Goal: Task Accomplishment & Management: Use online tool/utility

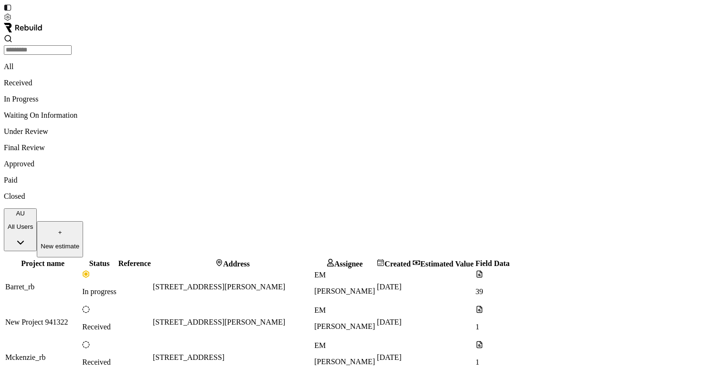
click at [79, 243] on p "New estimate" at bounding box center [60, 246] width 39 height 7
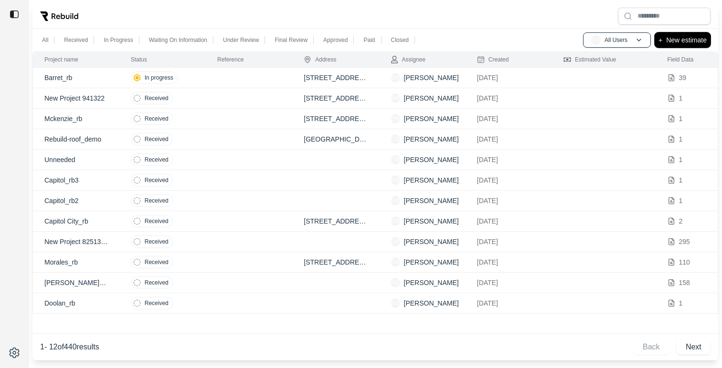
click at [692, 40] on p "New estimate" at bounding box center [686, 39] width 41 height 11
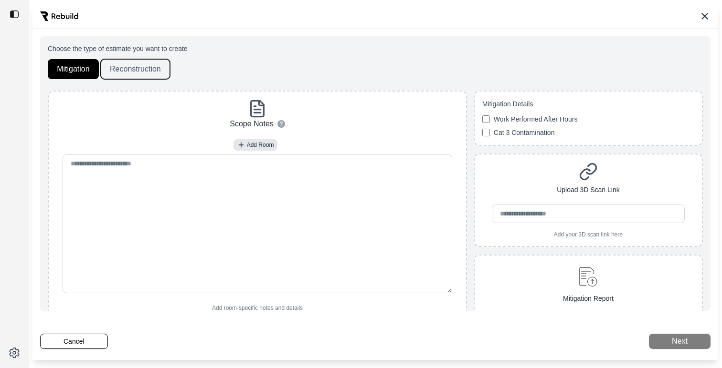
click at [135, 65] on button "Reconstruction" at bounding box center [135, 69] width 69 height 20
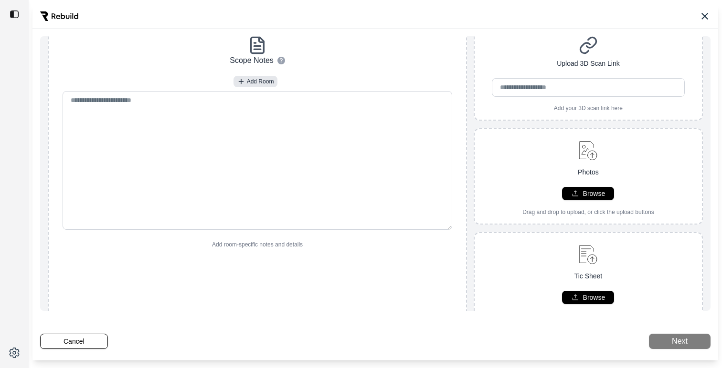
scroll to position [107, 0]
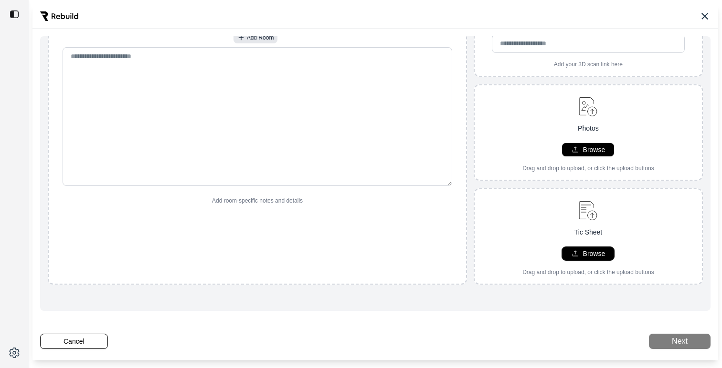
click at [585, 257] on p "Browse" at bounding box center [594, 254] width 22 height 10
type input "**********"
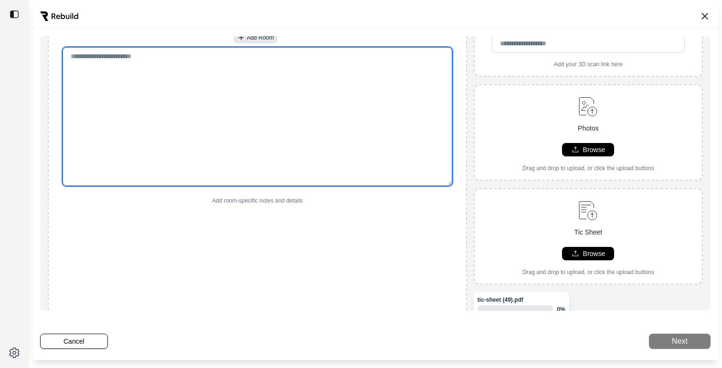
click at [133, 98] on textarea at bounding box center [257, 116] width 389 height 139
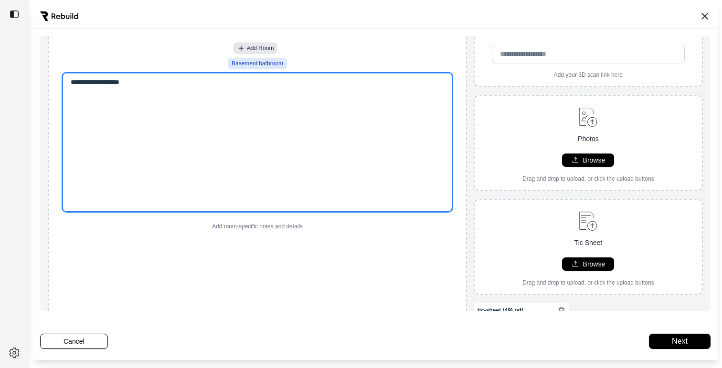
scroll to position [110, 0]
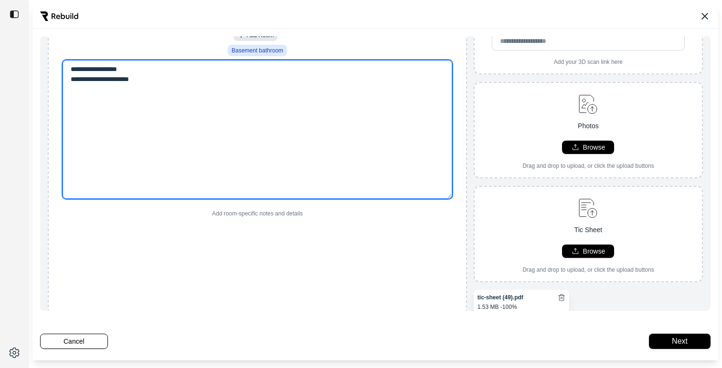
type textarea "**********"
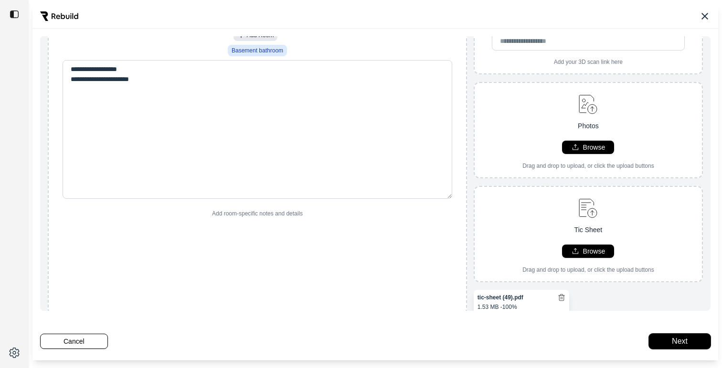
click at [666, 336] on button "Next" at bounding box center [680, 341] width 62 height 15
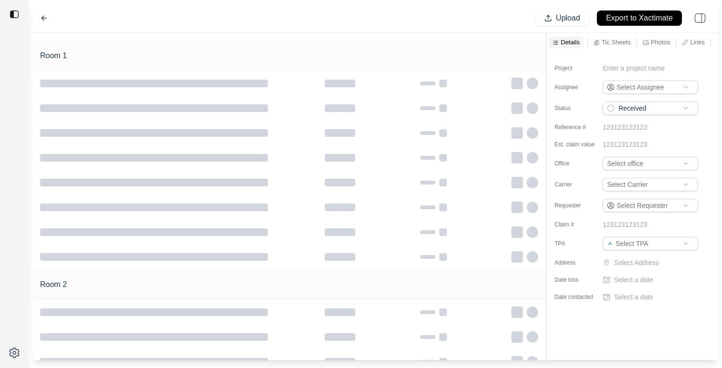
scroll to position [107, 0]
click at [408, 25] on div "New Project 991058 Upload Export to Xactimate" at bounding box center [374, 18] width 685 height 29
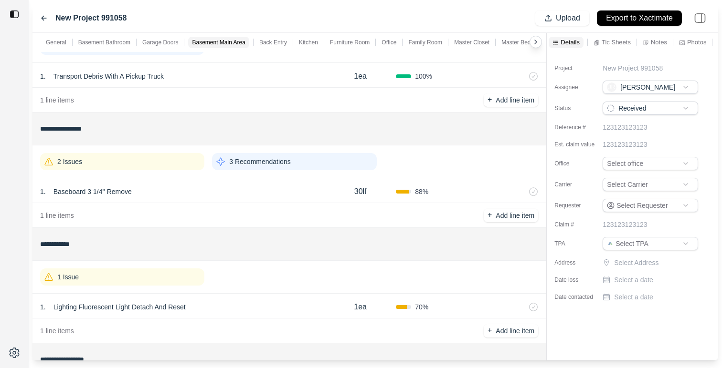
scroll to position [0, 0]
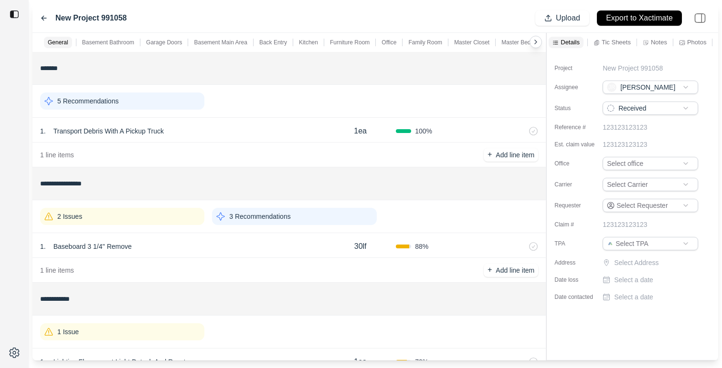
click at [618, 42] on p "Tic Sheets" at bounding box center [615, 42] width 29 height 8
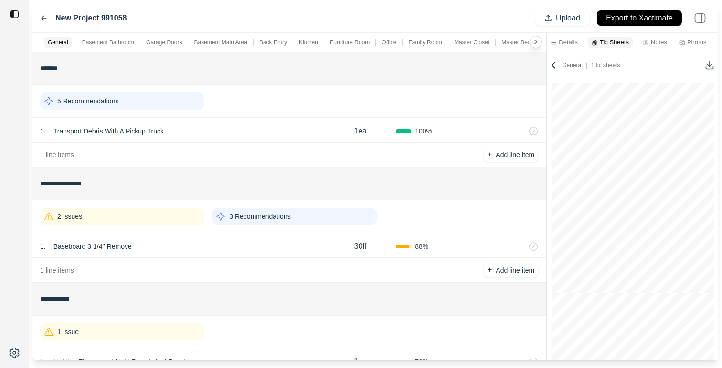
click at [659, 42] on p "Notes" at bounding box center [658, 42] width 16 height 8
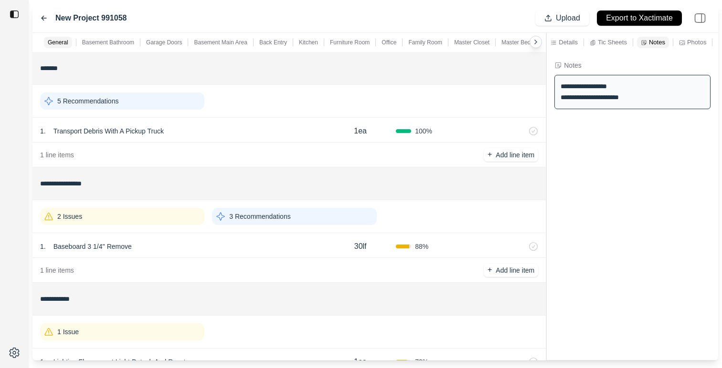
click at [618, 44] on p "Tic Sheets" at bounding box center [611, 42] width 29 height 8
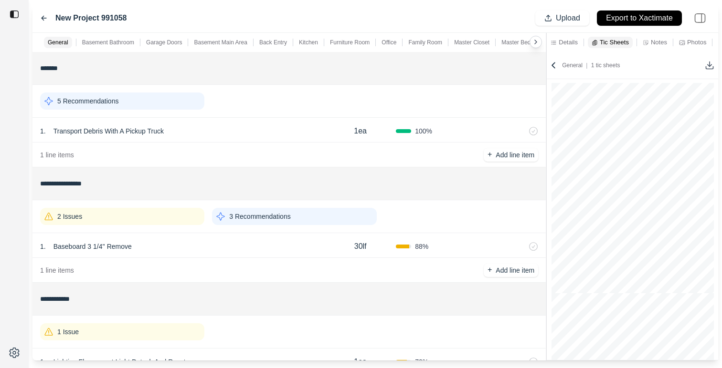
click at [259, 249] on div "1 . Baseboard 3 1/4'' Remove" at bounding box center [182, 246] width 284 height 13
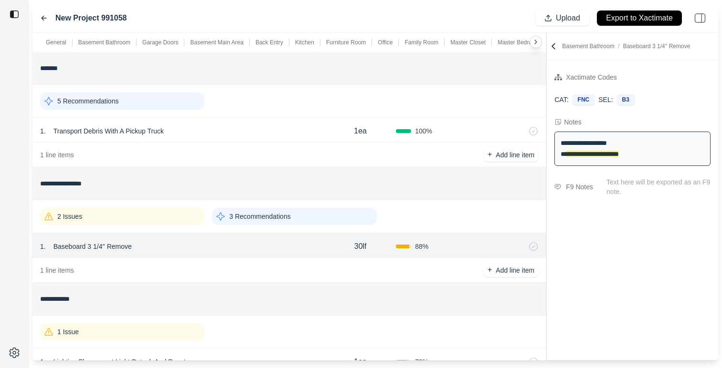
click at [193, 220] on div "2 Issues" at bounding box center [122, 216] width 164 height 17
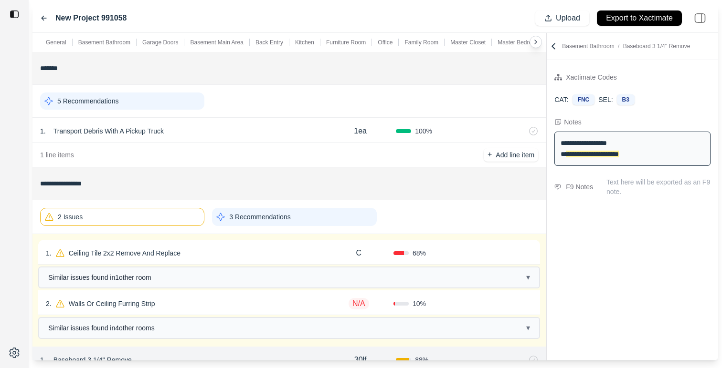
click at [251, 250] on div "1 . Ceiling Tile 2x2 Remove And Replace" at bounding box center [185, 253] width 278 height 13
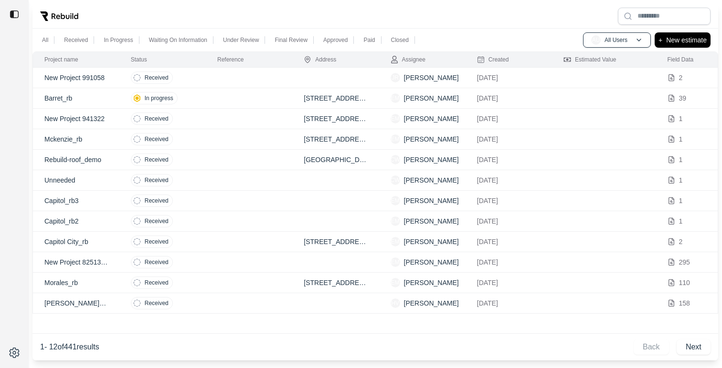
click at [223, 74] on td at bounding box center [249, 78] width 86 height 21
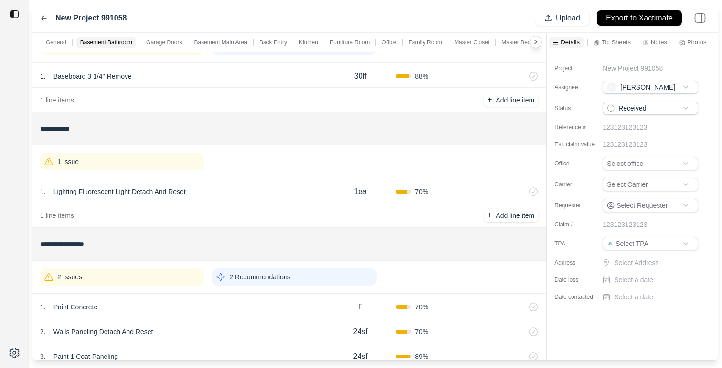
scroll to position [186, 0]
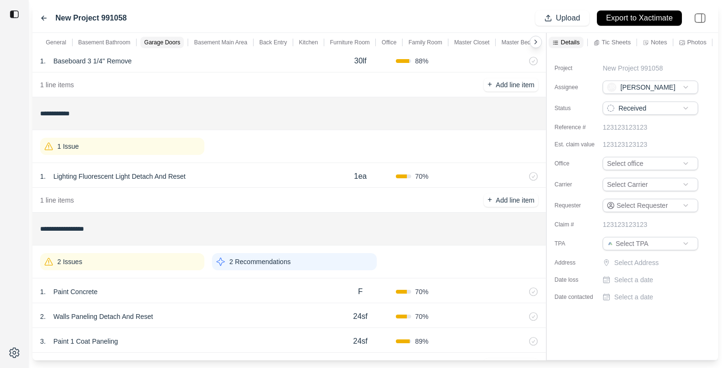
click at [280, 177] on div "1 . Lighting Fluorescent Light Detach And Reset" at bounding box center [182, 176] width 284 height 13
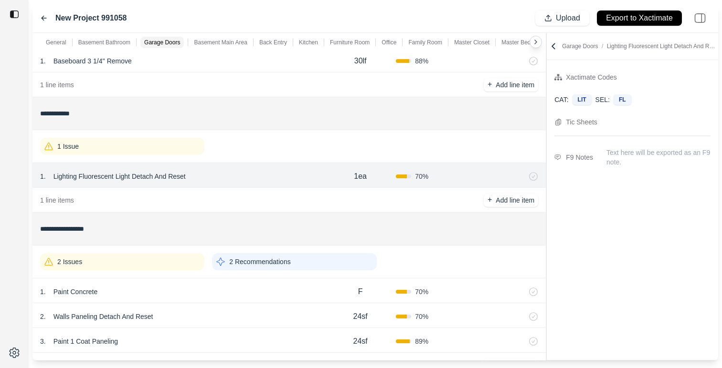
click at [274, 259] on p "2 Recommendations" at bounding box center [259, 262] width 61 height 10
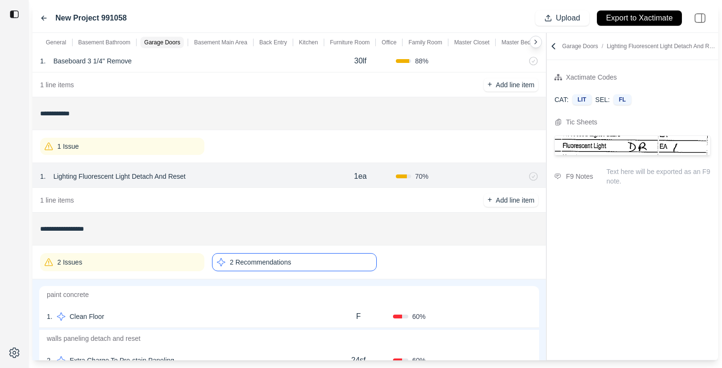
click at [274, 259] on p "2 Recommendations" at bounding box center [260, 263] width 61 height 10
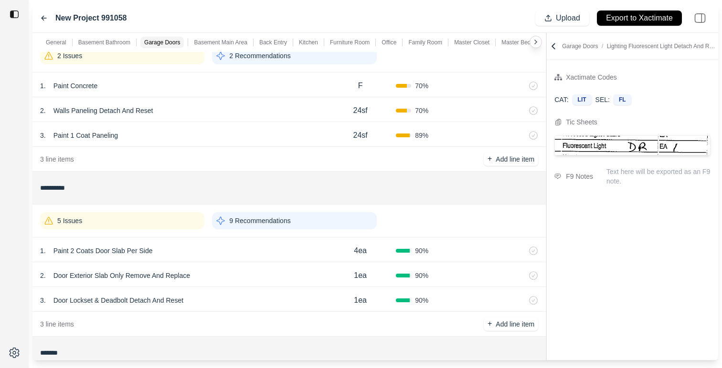
scroll to position [398, 0]
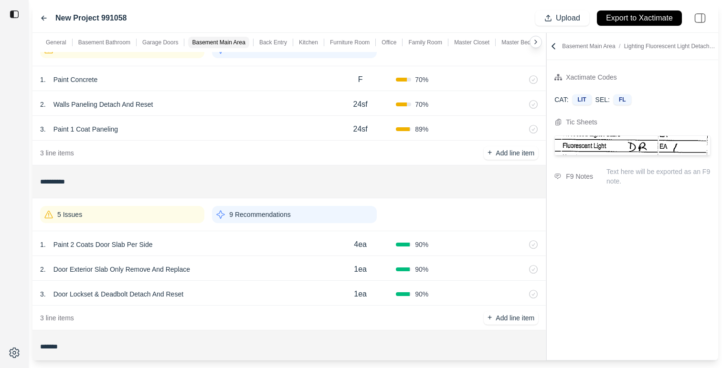
click at [288, 137] on div "3 . Paint 1 Coat Paneling 24sf 89 %" at bounding box center [288, 128] width 513 height 25
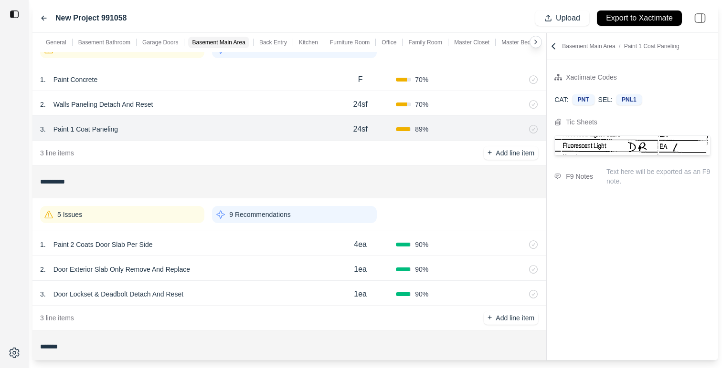
scroll to position [443, 0]
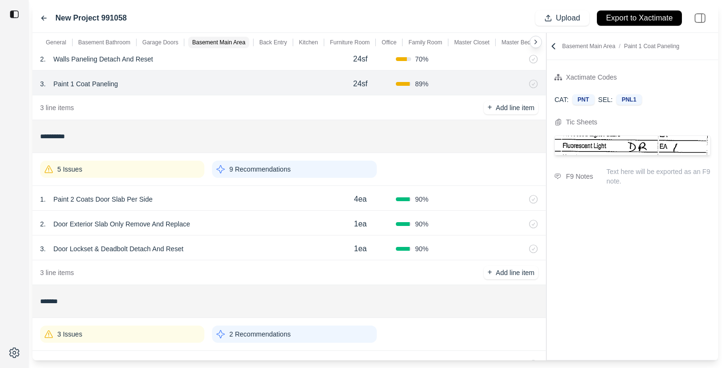
click at [277, 212] on div "2 . Door Exterior Slab Only Remove And Replace 1ea 90 %" at bounding box center [288, 223] width 513 height 25
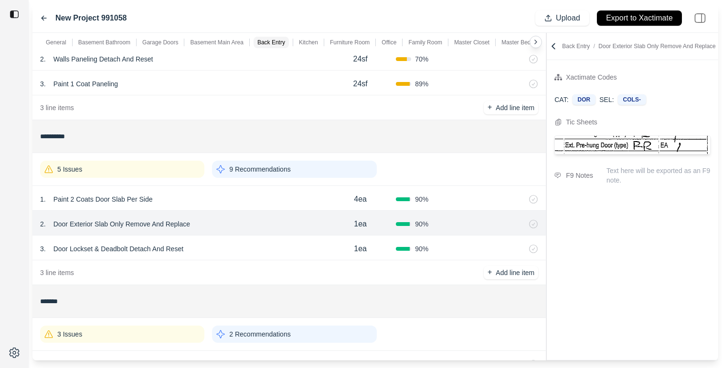
click at [274, 257] on div "3 . Door Lockset & Deadbolt Detach And Reset 1ea 90 %" at bounding box center [288, 248] width 513 height 25
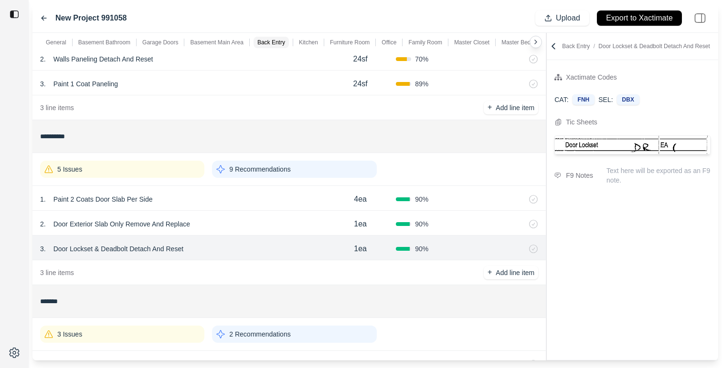
click at [290, 217] on div "2 . Door Exterior Slab Only Remove And Replace 1ea 90 %" at bounding box center [288, 223] width 513 height 25
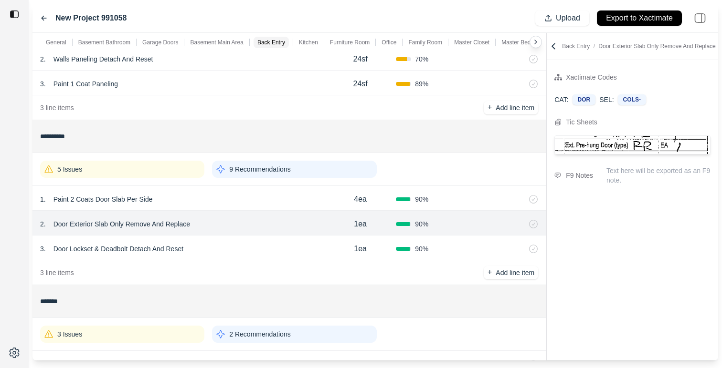
click at [284, 201] on div "1 . Paint 2 Coats Door Slab Per Side" at bounding box center [182, 199] width 284 height 13
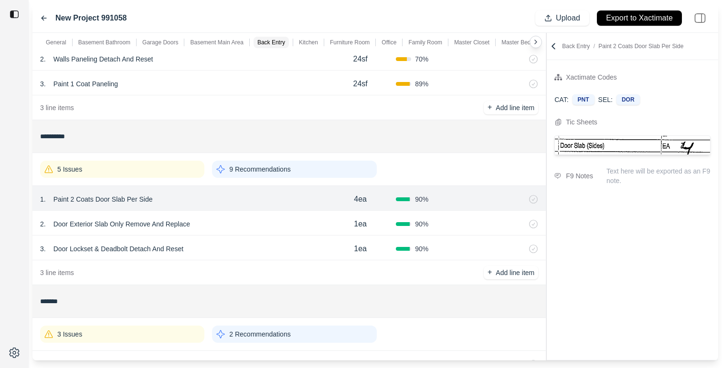
click at [95, 167] on div "5 Issues" at bounding box center [122, 169] width 164 height 17
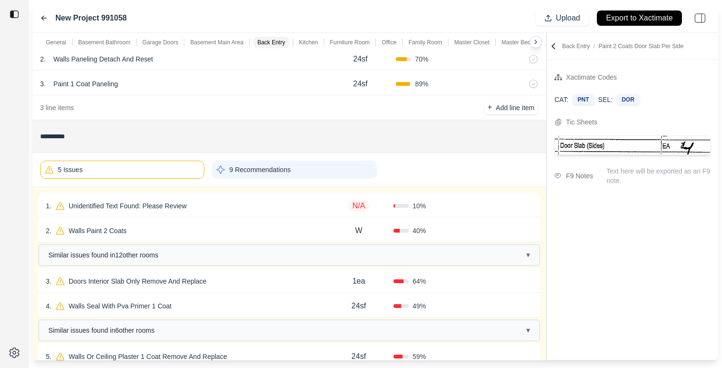
click at [147, 233] on div "2 . Walls Paint 2 Coats" at bounding box center [185, 230] width 278 height 13
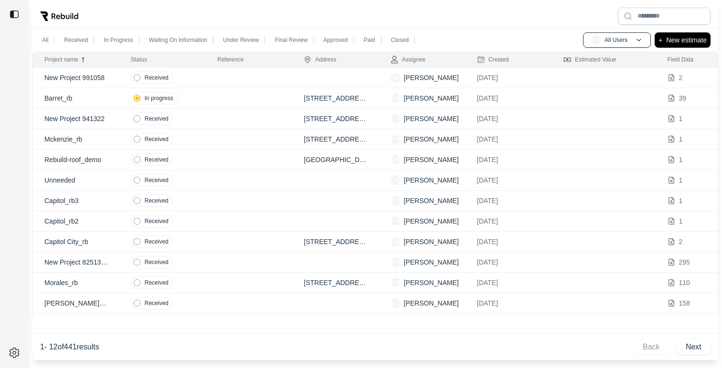
click at [207, 98] on td at bounding box center [249, 98] width 86 height 21
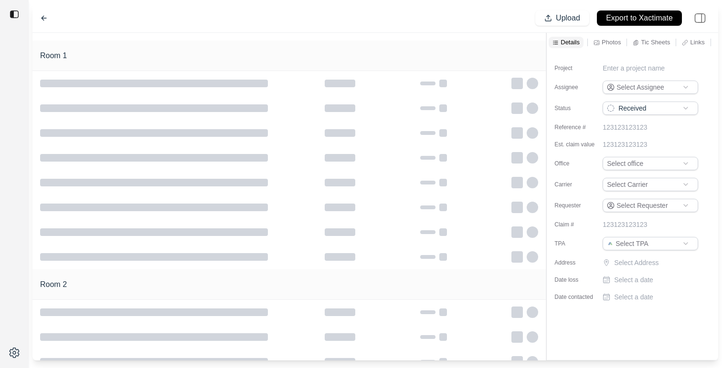
type input "**********"
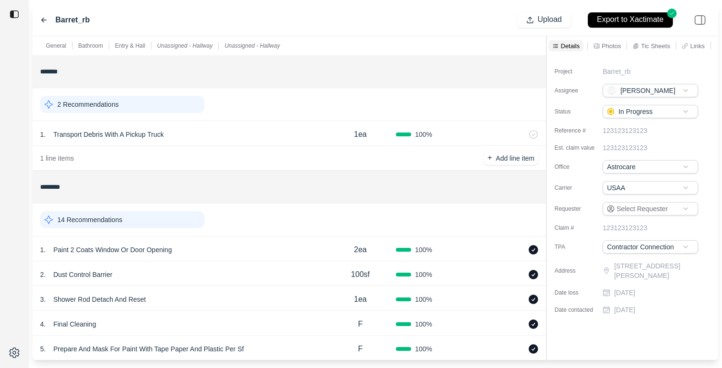
click at [41, 19] on icon at bounding box center [44, 20] width 8 height 8
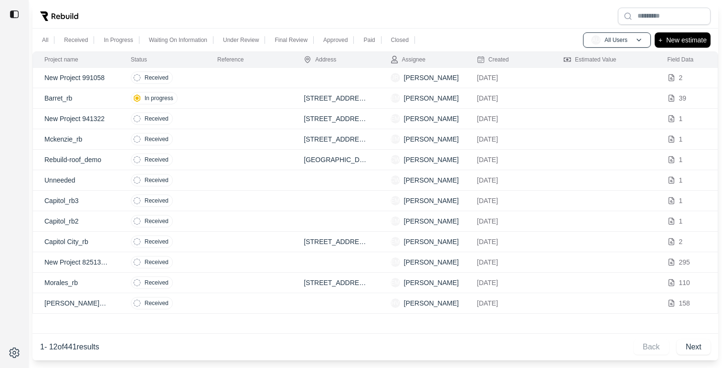
click at [229, 79] on td at bounding box center [249, 78] width 86 height 21
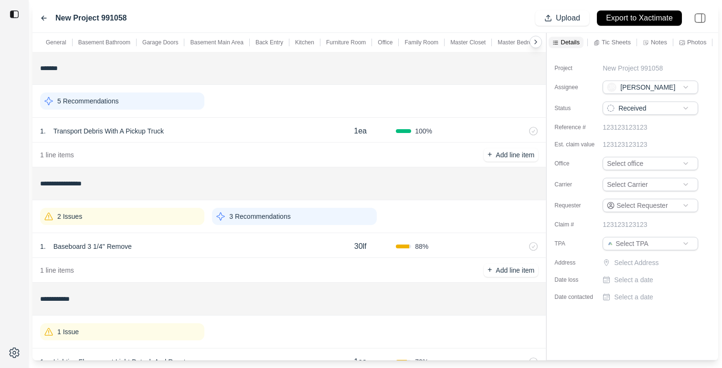
click at [157, 213] on div "2 Issues" at bounding box center [122, 216] width 164 height 17
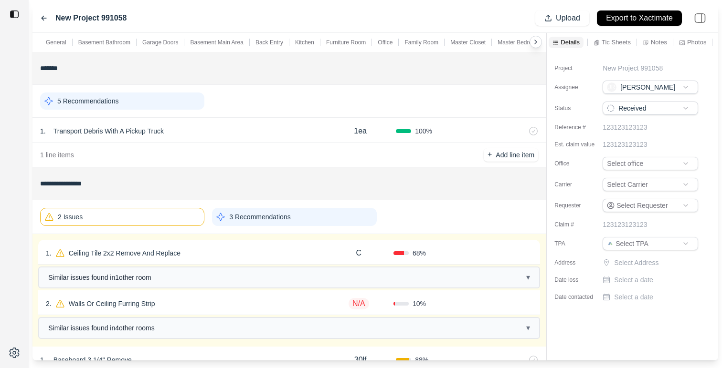
click at [222, 252] on div "1 . Ceiling Tile 2x2 Remove And Replace" at bounding box center [185, 253] width 278 height 13
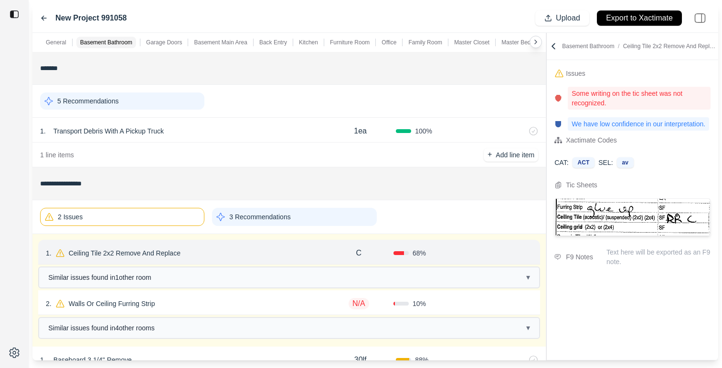
click at [217, 312] on div "2 . Walls Or Ceiling Furring Strip N/A 10 % Confirm" at bounding box center [289, 303] width 502 height 25
